Goal: Find specific page/section: Find specific page/section

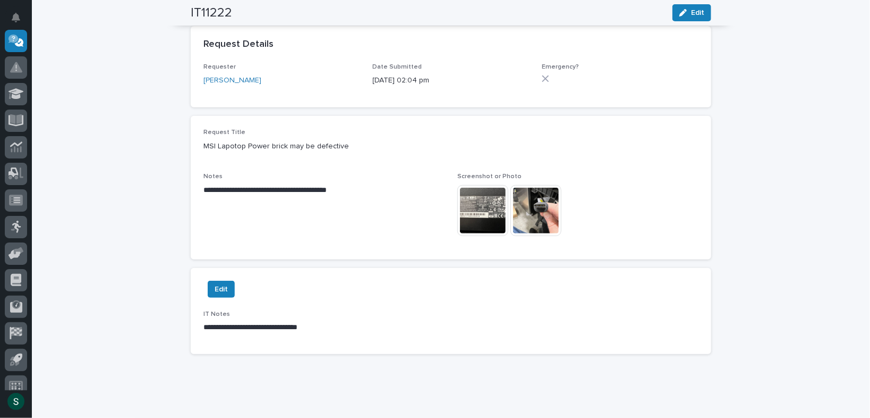
scroll to position [261, 0]
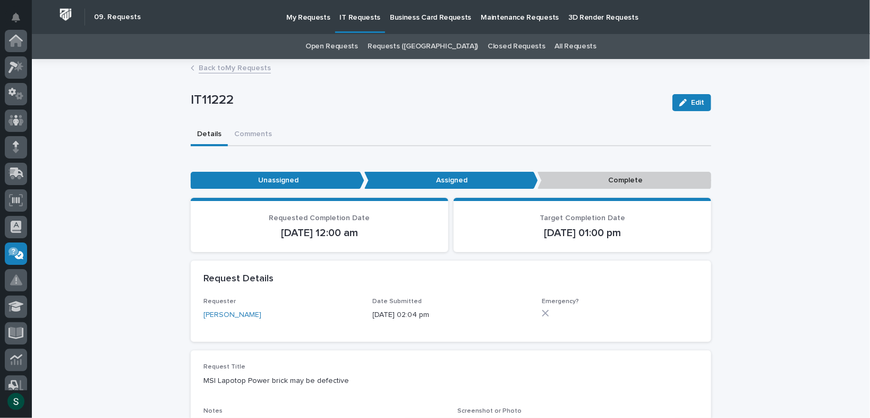
scroll to position [213, 0]
click at [22, 49] on div at bounding box center [16, 41] width 22 height 22
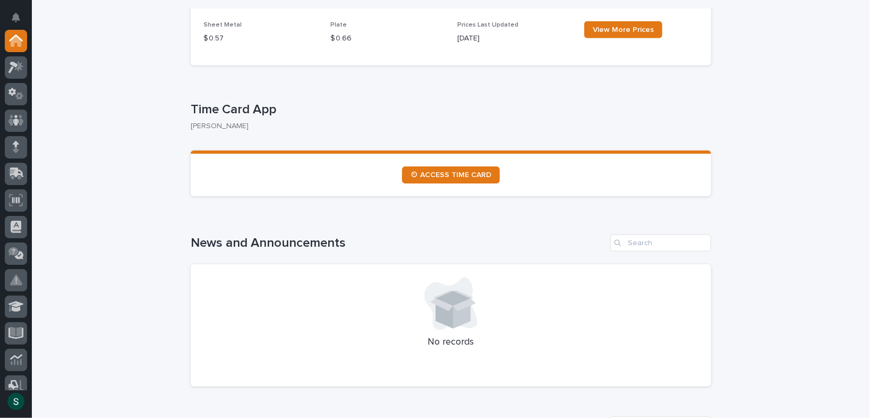
scroll to position [512, 0]
click at [454, 176] on span "⏲ ACCESS TIME CARD" at bounding box center [451, 174] width 81 height 7
